Goal: Task Accomplishment & Management: Manage account settings

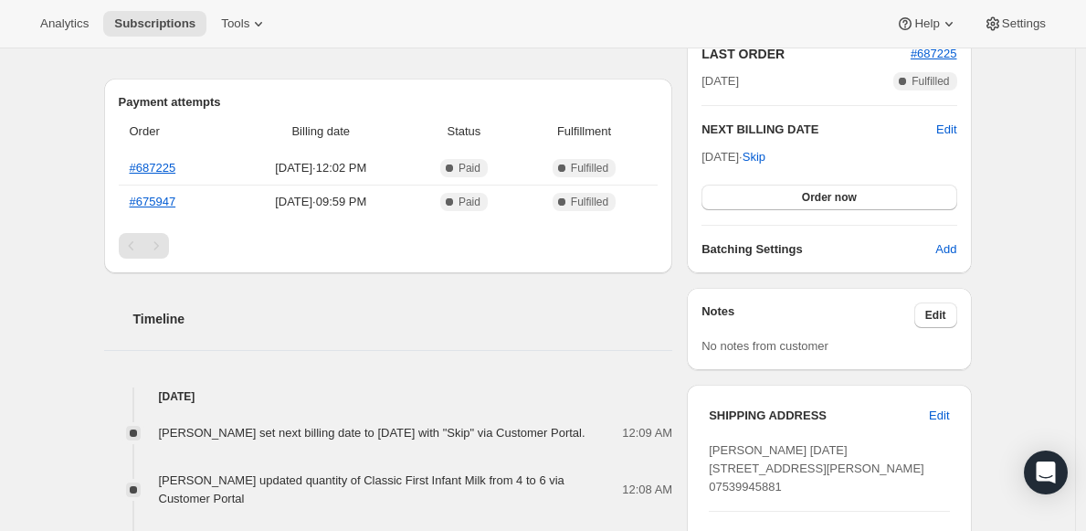
scroll to position [414, 0]
click at [869, 194] on button "Order now" at bounding box center [829, 199] width 255 height 26
click at [844, 196] on span "Click to confirm" at bounding box center [829, 199] width 83 height 15
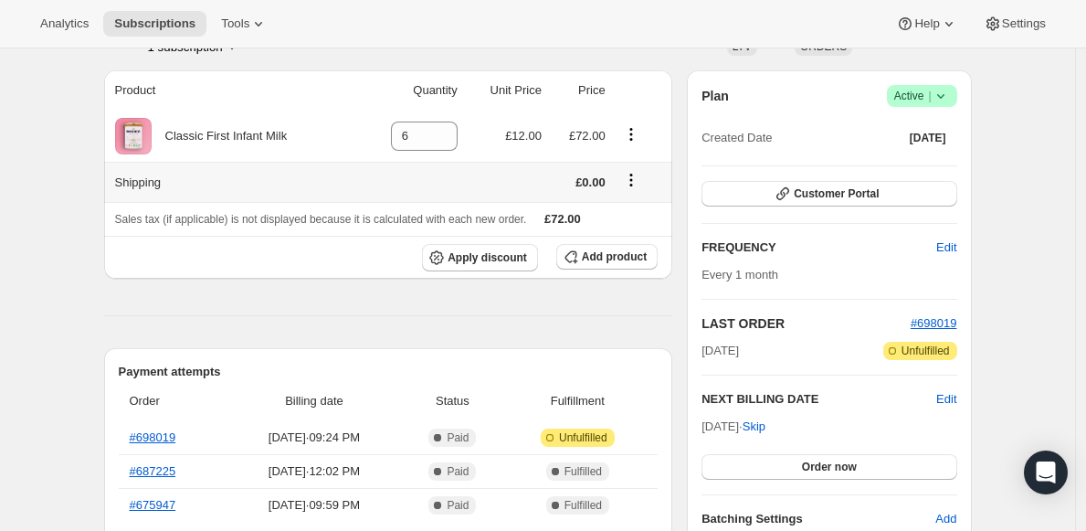
scroll to position [219, 0]
